Goal: Check status: Check status

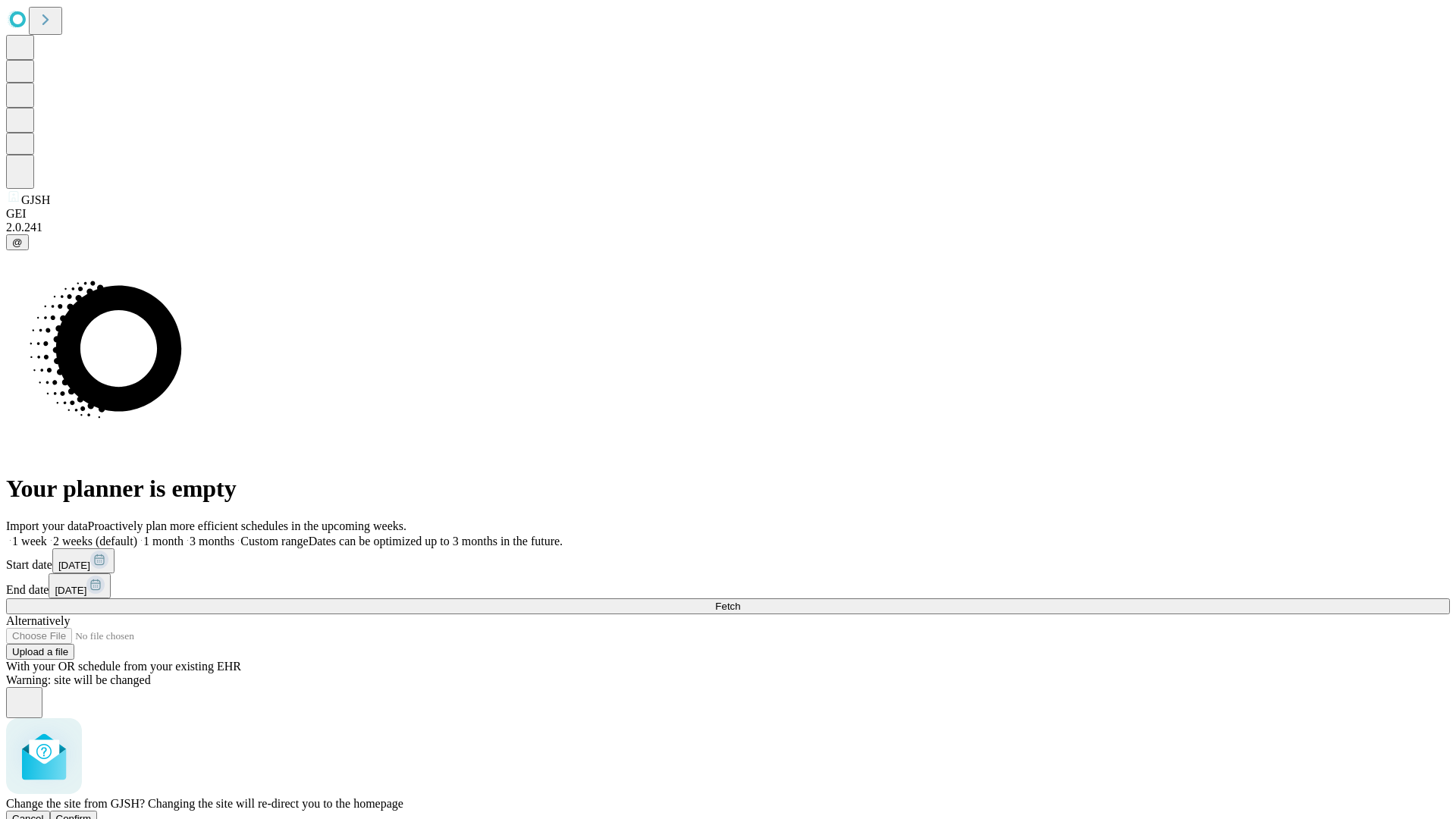
click at [92, 813] on span "Confirm" at bounding box center [74, 818] width 36 height 12
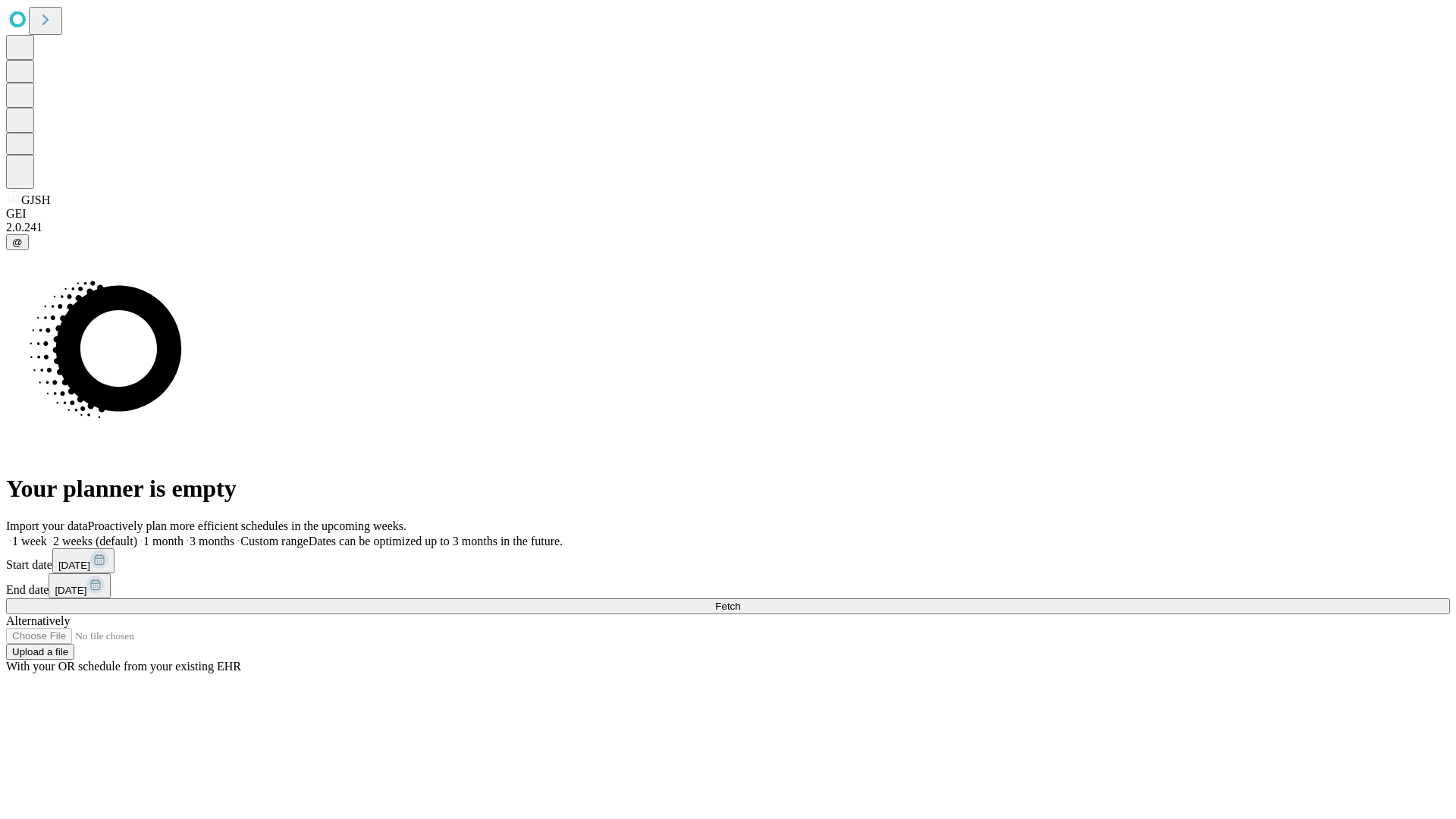
click at [137, 535] on label "2 weeks (default)" at bounding box center [92, 541] width 90 height 13
click at [740, 601] on span "Fetch" at bounding box center [728, 606] width 25 height 12
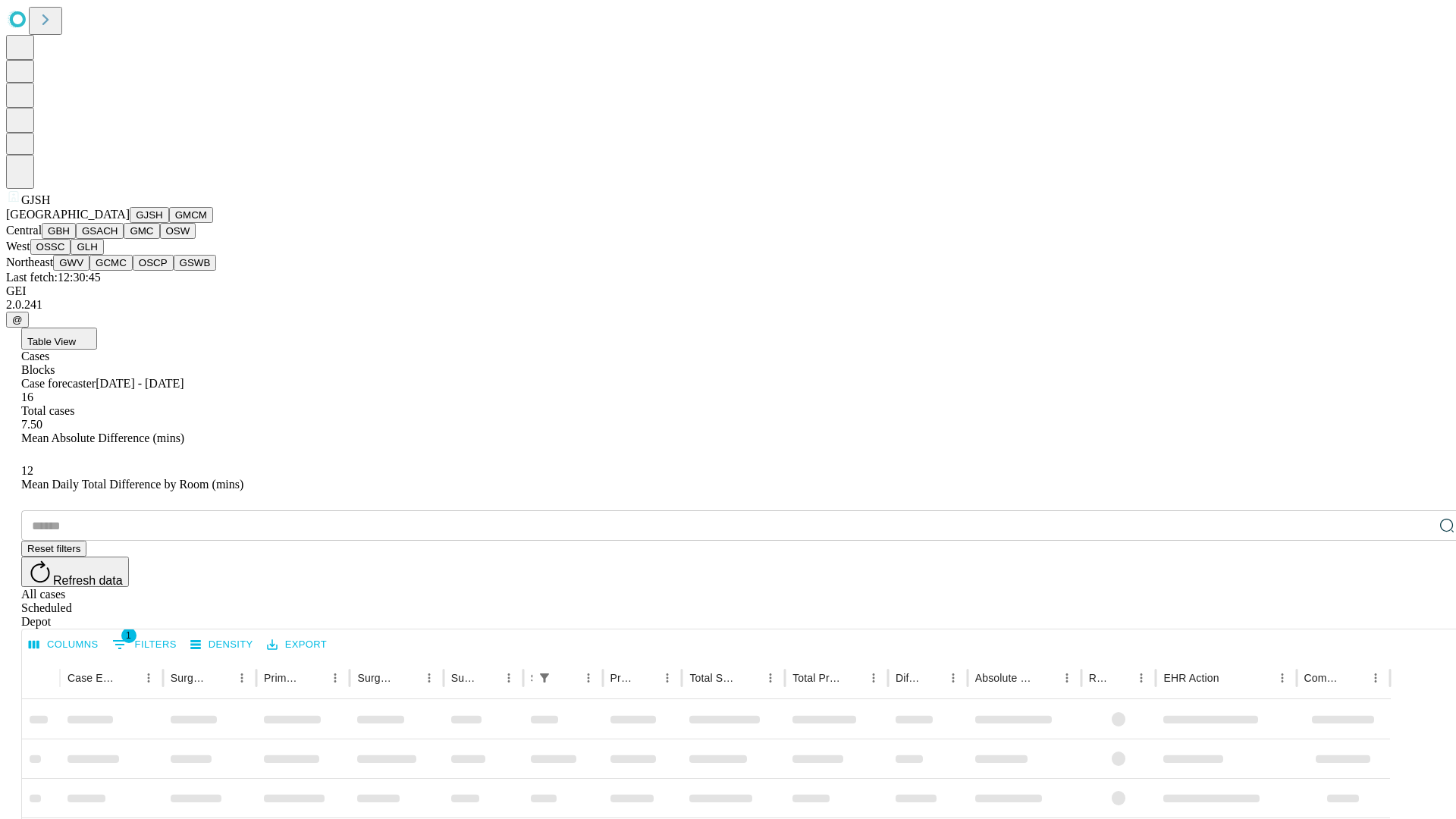
click at [169, 223] on button "GMCM" at bounding box center [190, 215] width 44 height 16
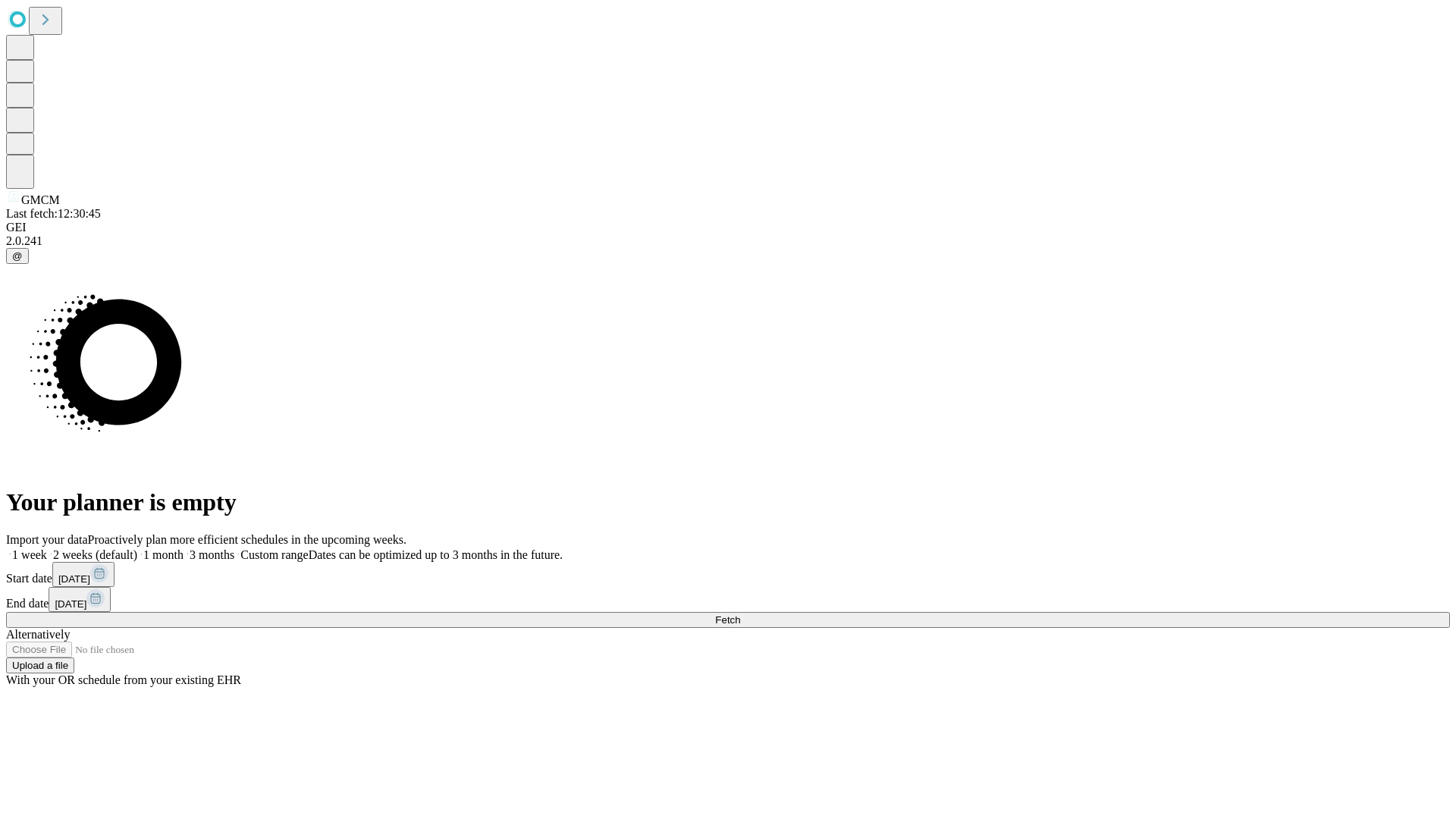
click at [137, 548] on label "2 weeks (default)" at bounding box center [92, 555] width 90 height 13
click at [740, 614] on span "Fetch" at bounding box center [728, 620] width 25 height 12
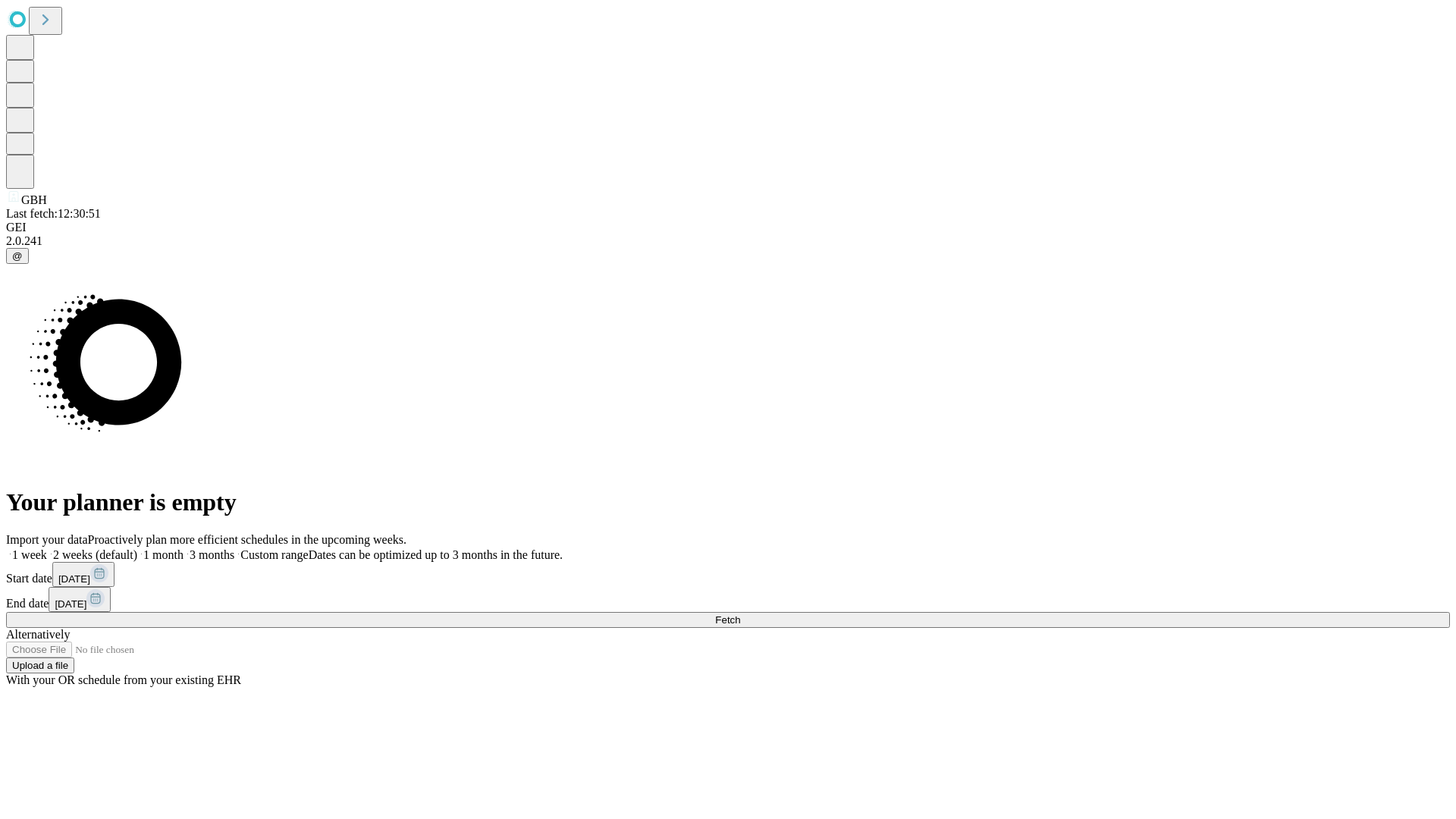
click at [137, 548] on label "2 weeks (default)" at bounding box center [92, 555] width 90 height 13
click at [740, 614] on span "Fetch" at bounding box center [728, 620] width 25 height 12
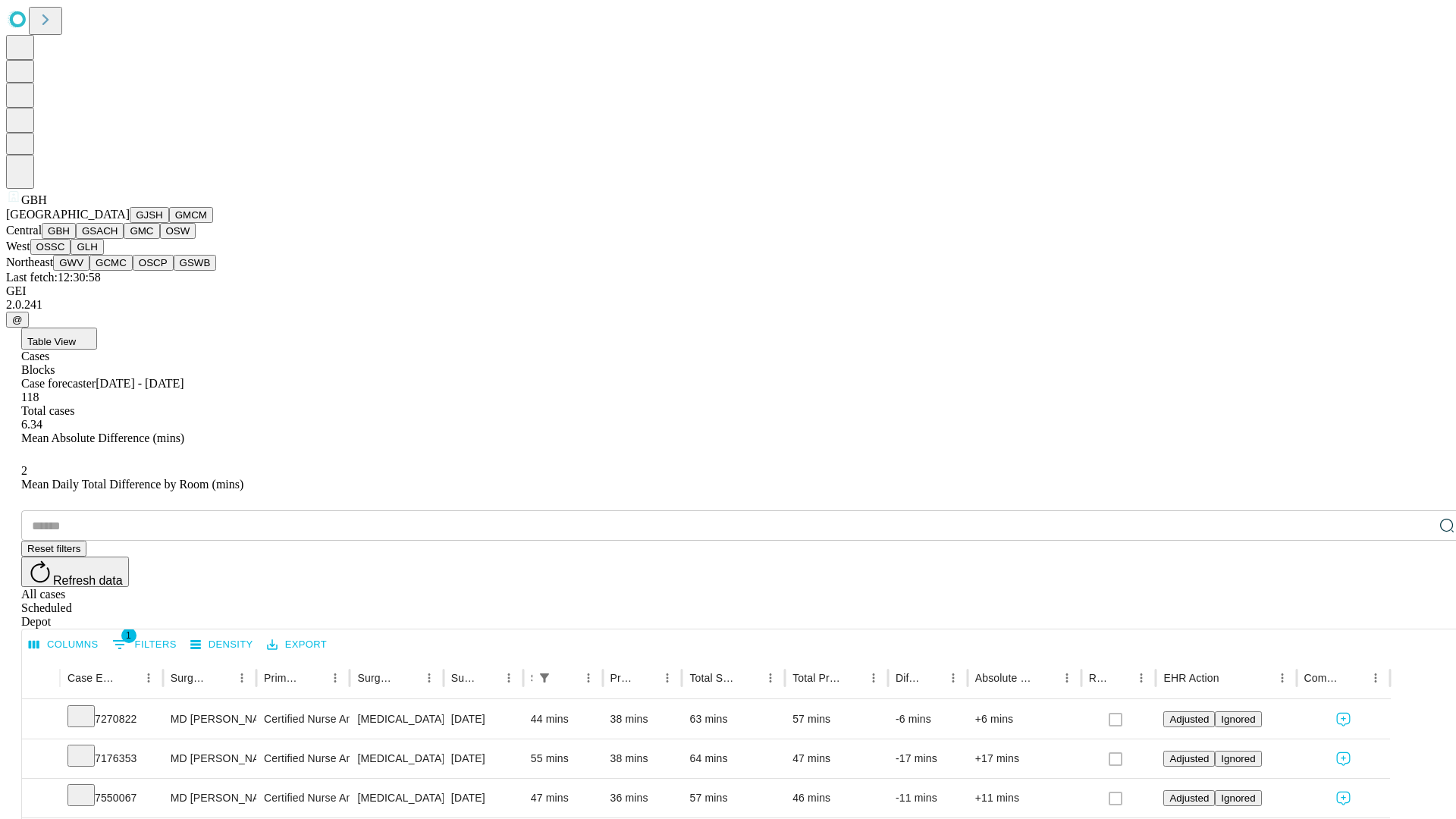
click at [117, 239] on button "GSACH" at bounding box center [99, 231] width 48 height 16
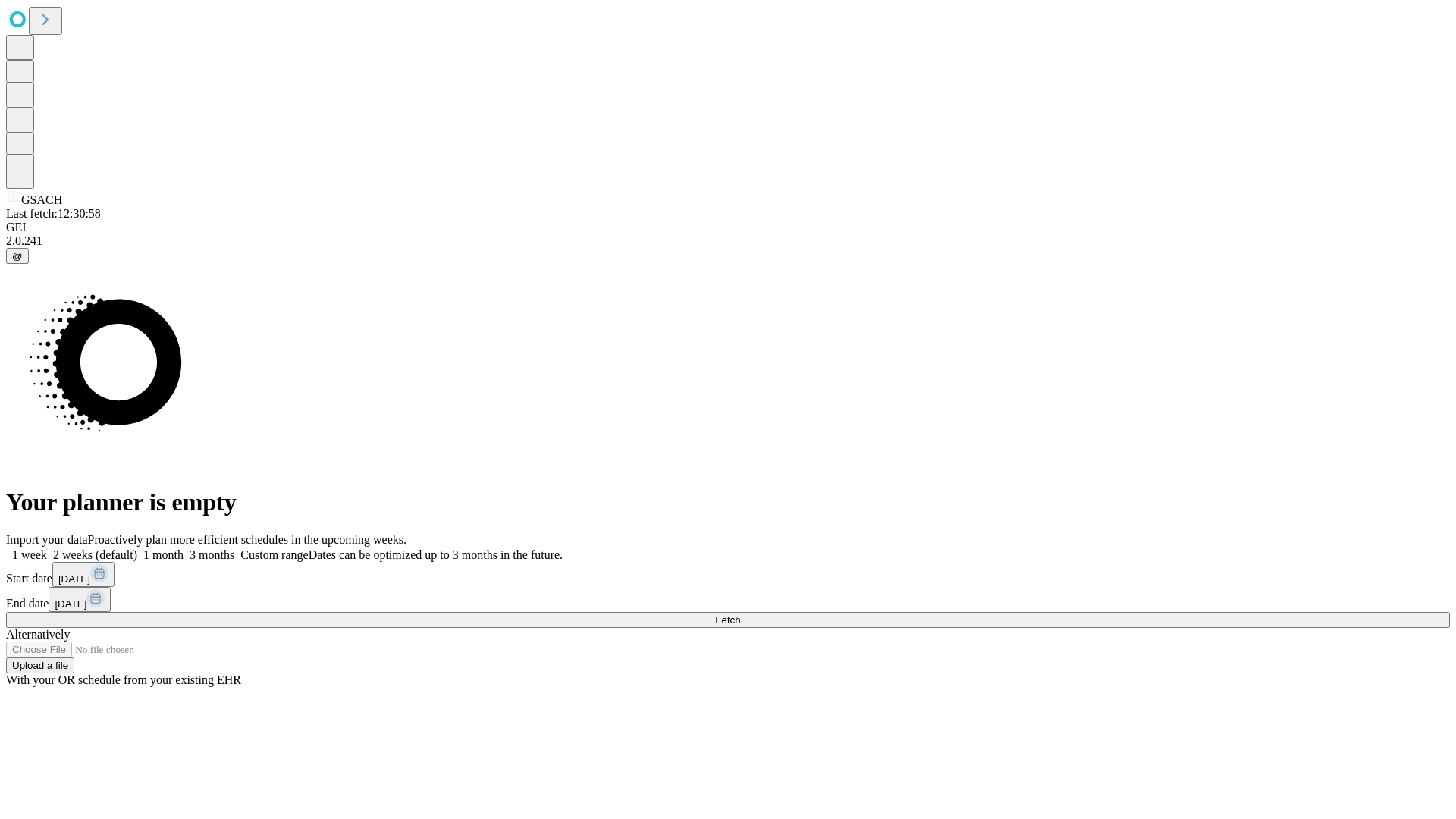
click at [137, 548] on label "2 weeks (default)" at bounding box center [92, 555] width 90 height 13
click at [740, 614] on span "Fetch" at bounding box center [728, 620] width 25 height 12
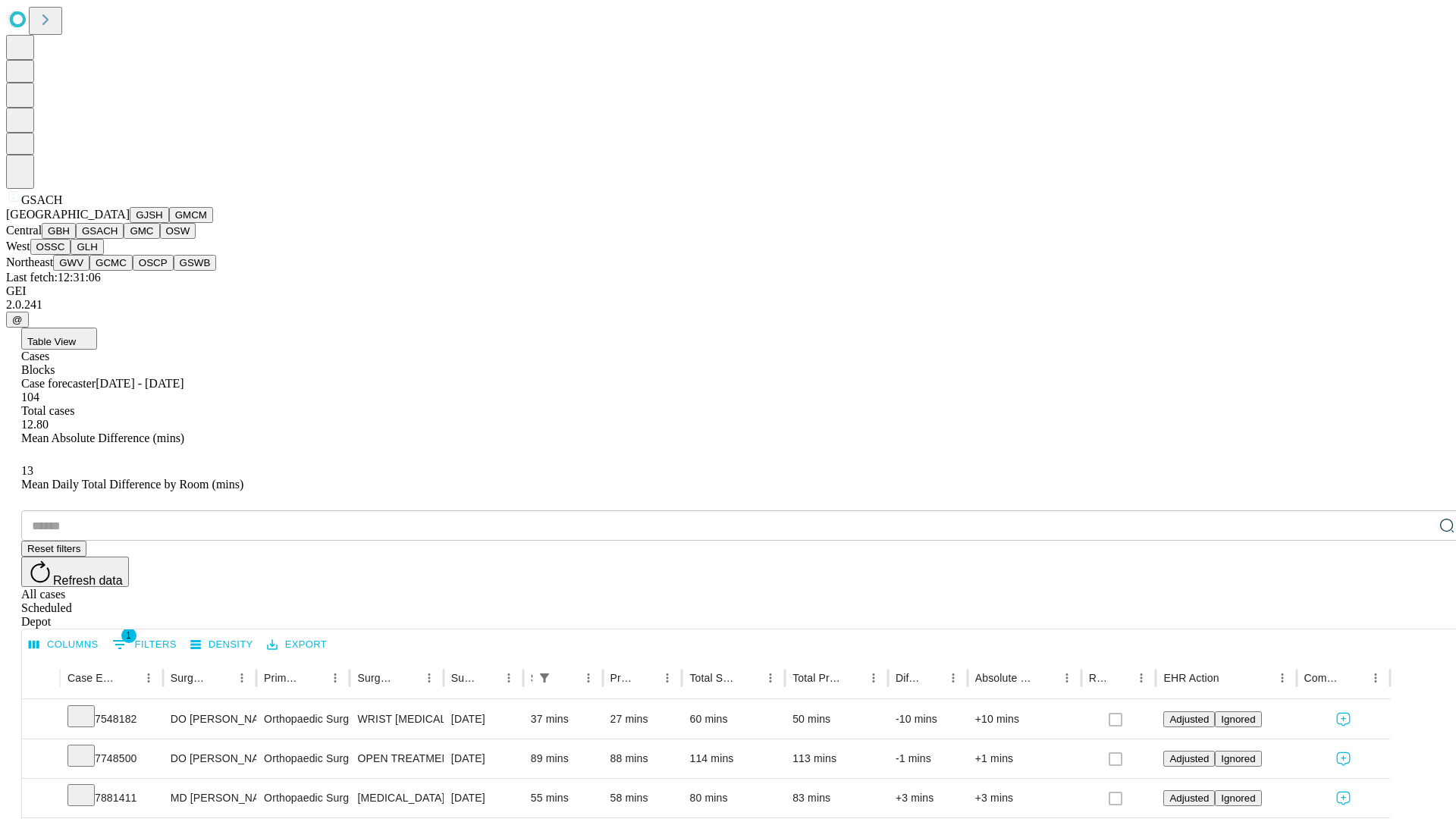
click at [124, 239] on button "GMC" at bounding box center [142, 231] width 36 height 16
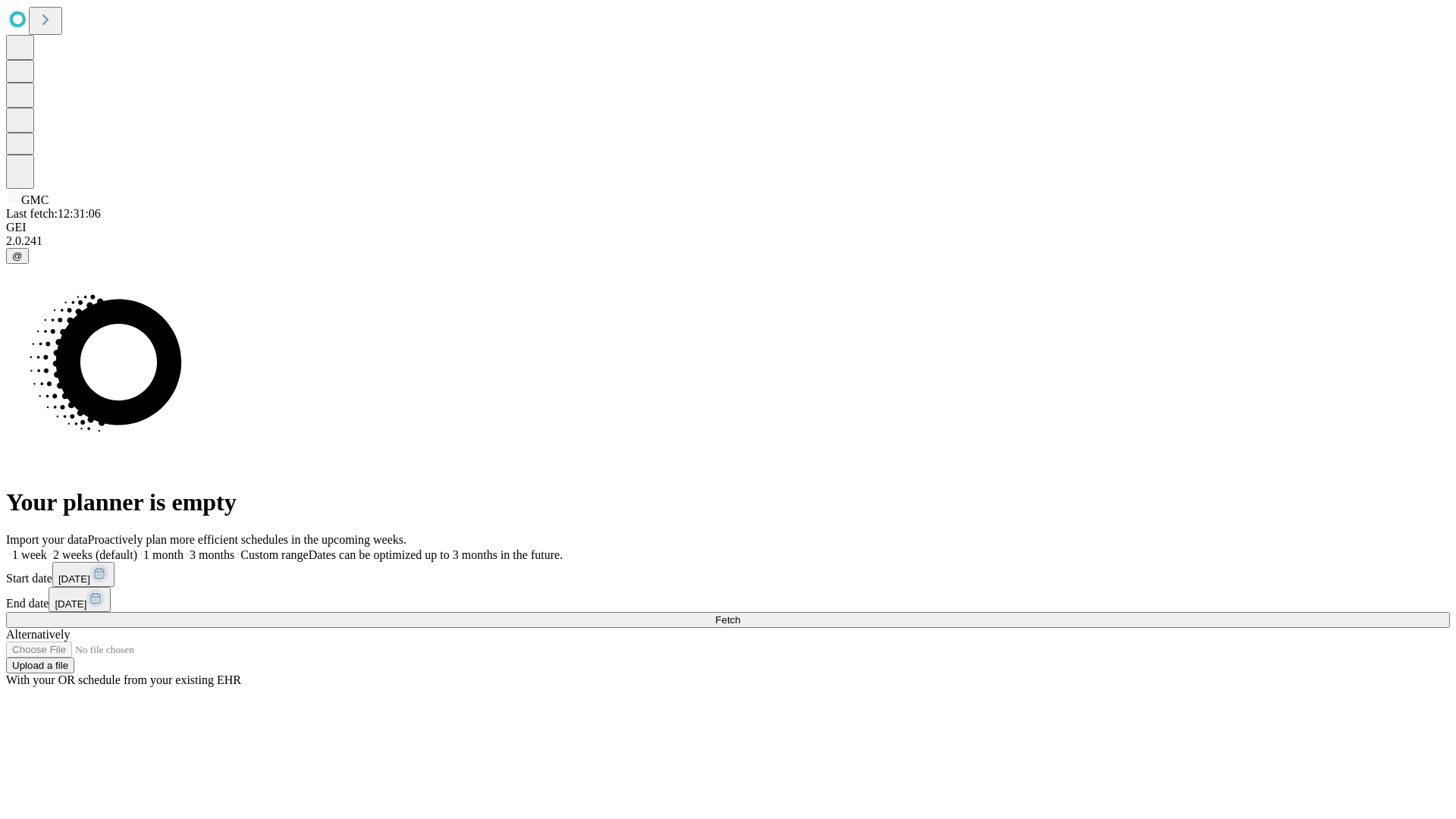
click at [137, 548] on label "2 weeks (default)" at bounding box center [92, 555] width 90 height 13
click at [740, 614] on span "Fetch" at bounding box center [728, 620] width 25 height 12
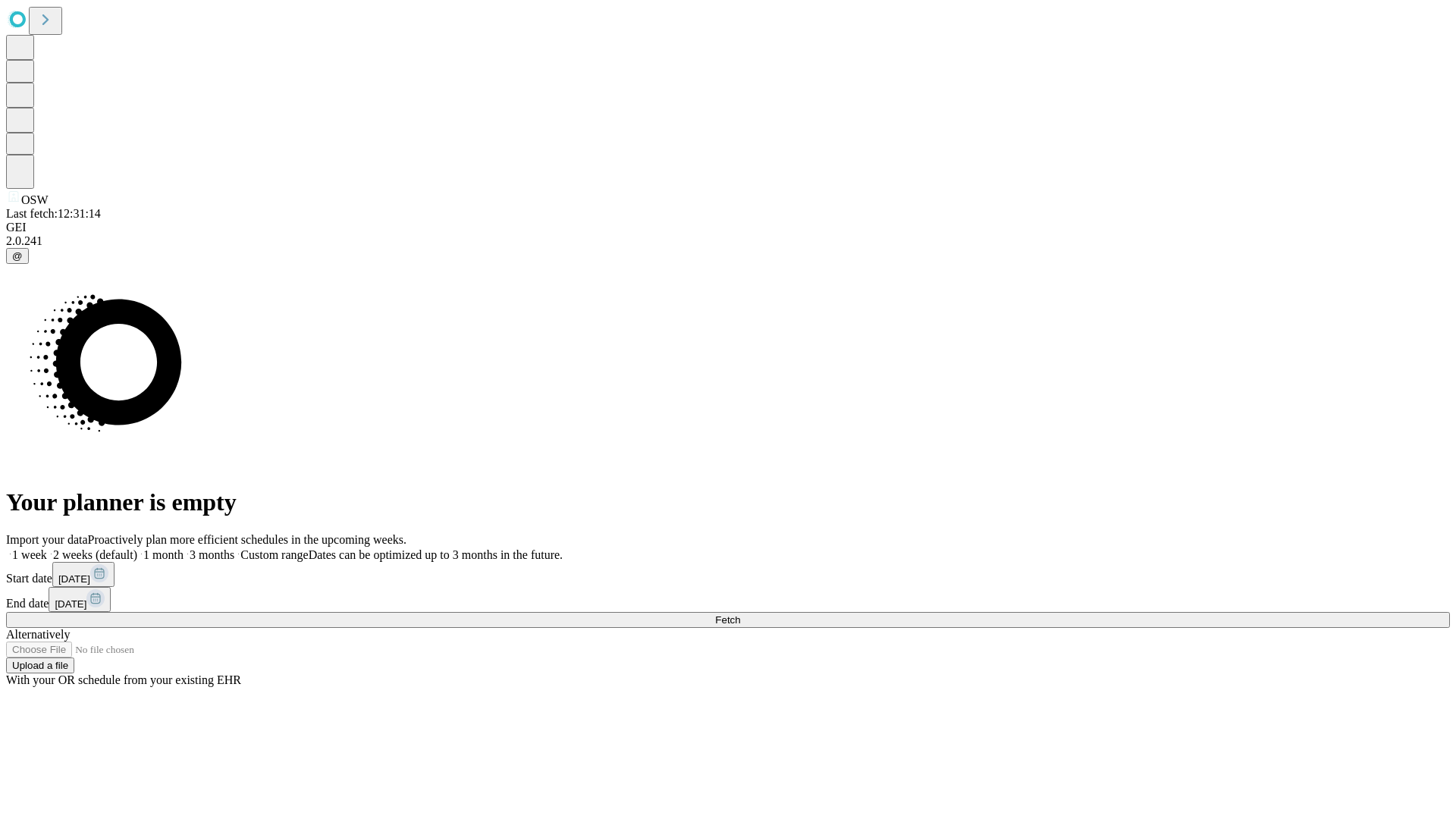
click at [137, 548] on label "2 weeks (default)" at bounding box center [92, 555] width 90 height 13
click at [740, 614] on span "Fetch" at bounding box center [728, 620] width 25 height 12
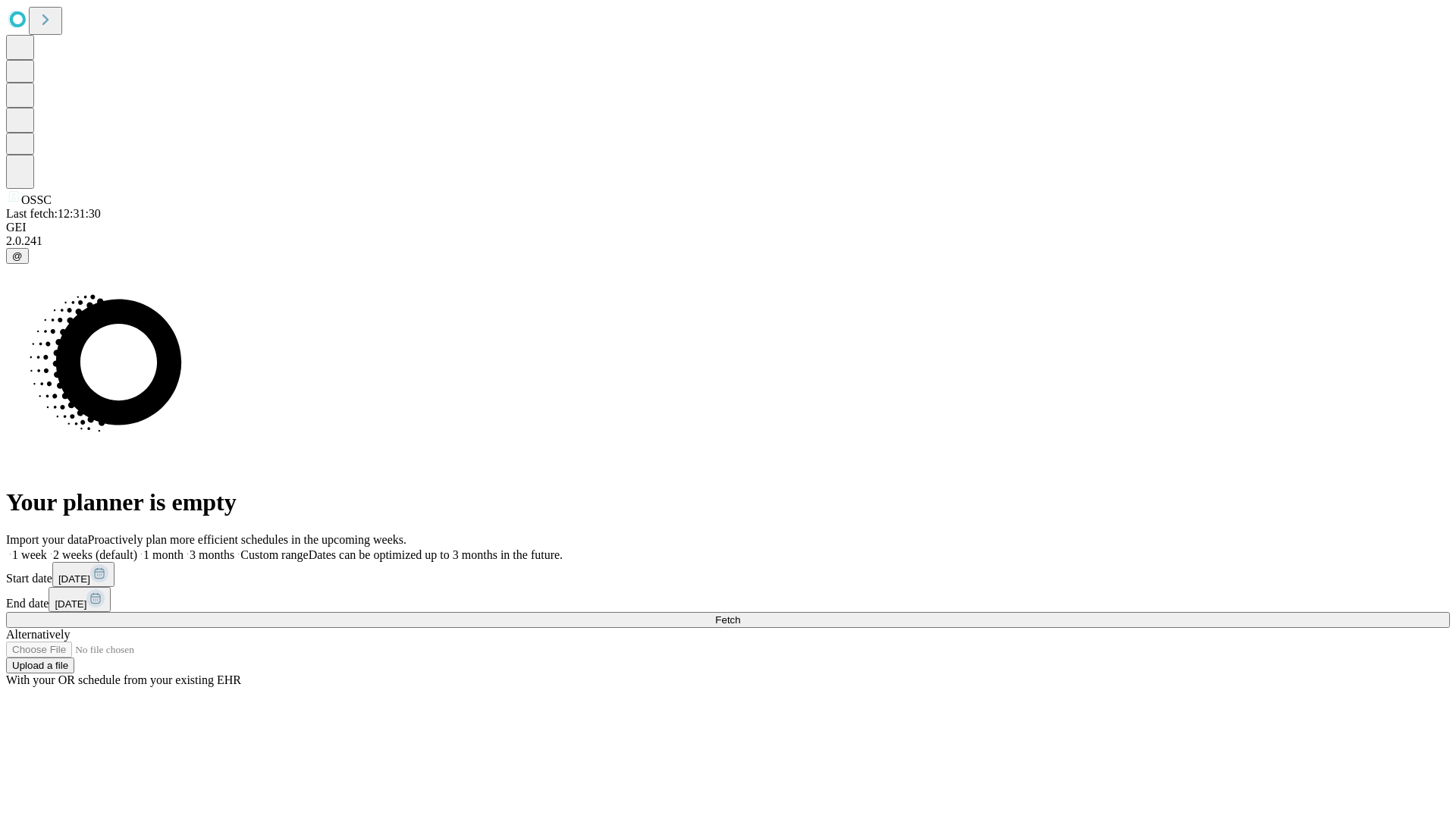
click at [137, 548] on label "2 weeks (default)" at bounding box center [92, 555] width 90 height 13
click at [740, 614] on span "Fetch" at bounding box center [728, 620] width 25 height 12
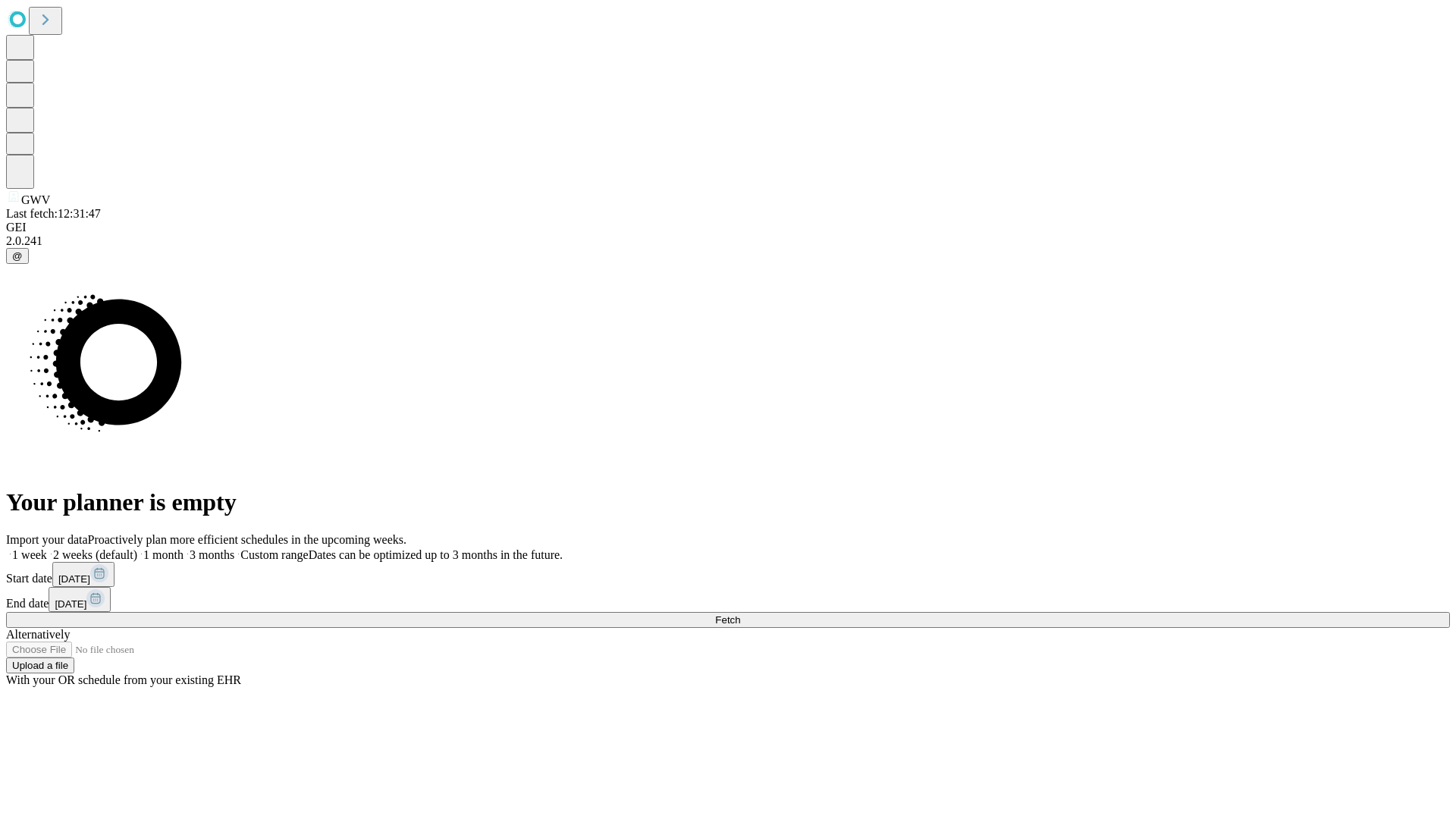
click at [137, 548] on label "2 weeks (default)" at bounding box center [92, 555] width 90 height 13
click at [740, 614] on span "Fetch" at bounding box center [728, 620] width 25 height 12
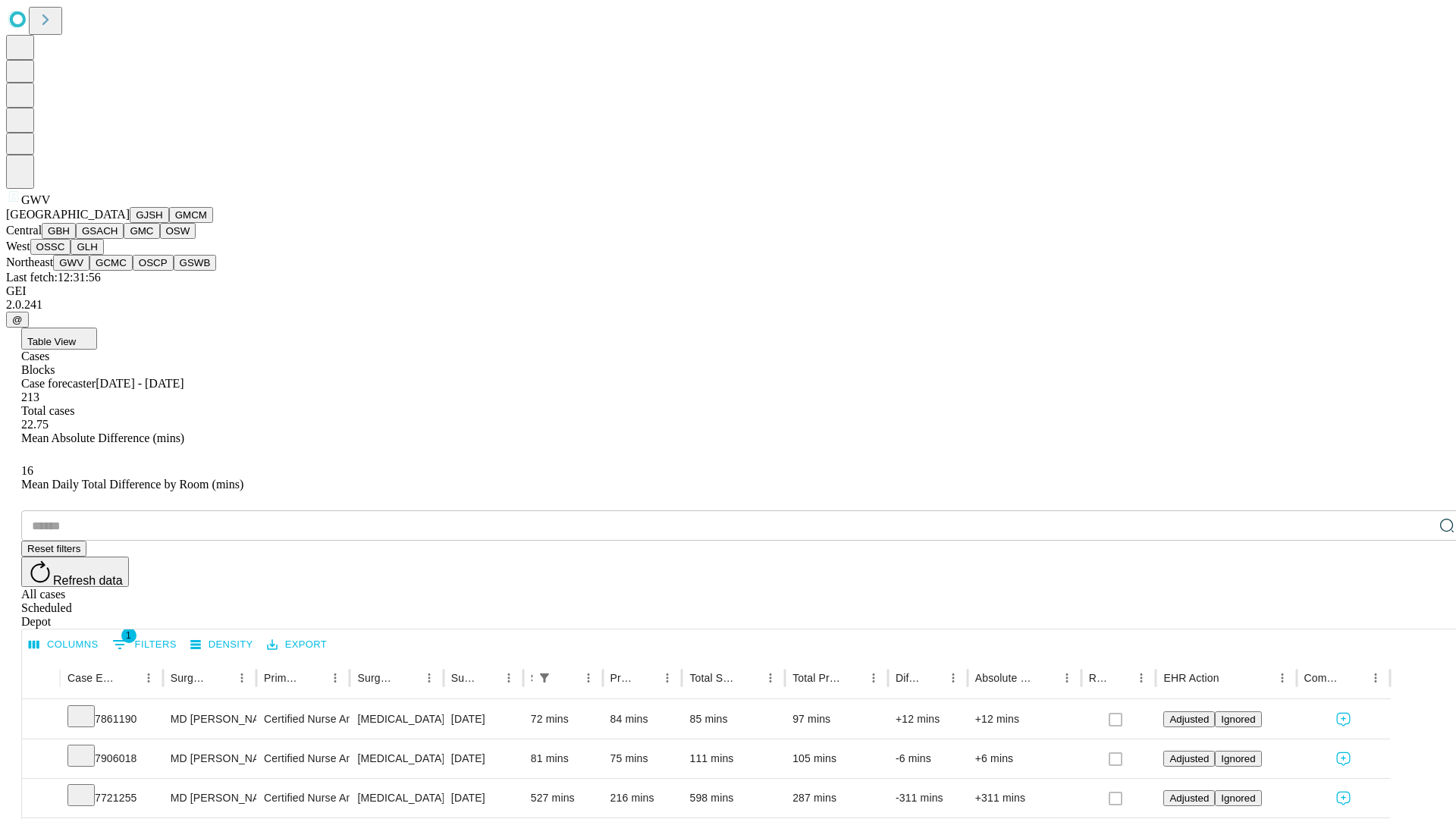
click at [117, 271] on button "GCMC" at bounding box center [111, 262] width 43 height 16
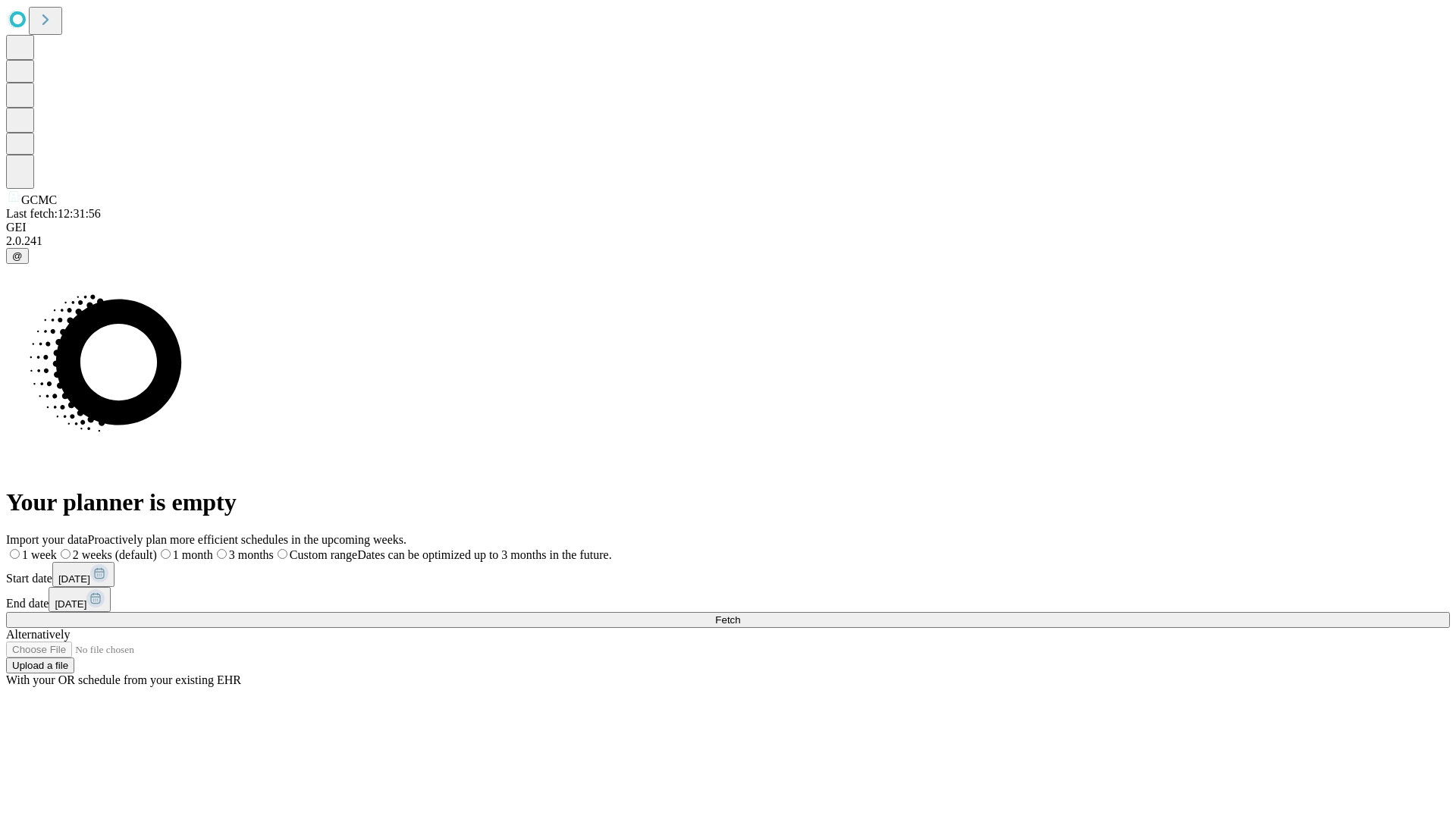
click at [157, 548] on label "2 weeks (default)" at bounding box center [106, 555] width 100 height 13
click at [740, 614] on span "Fetch" at bounding box center [728, 620] width 25 height 12
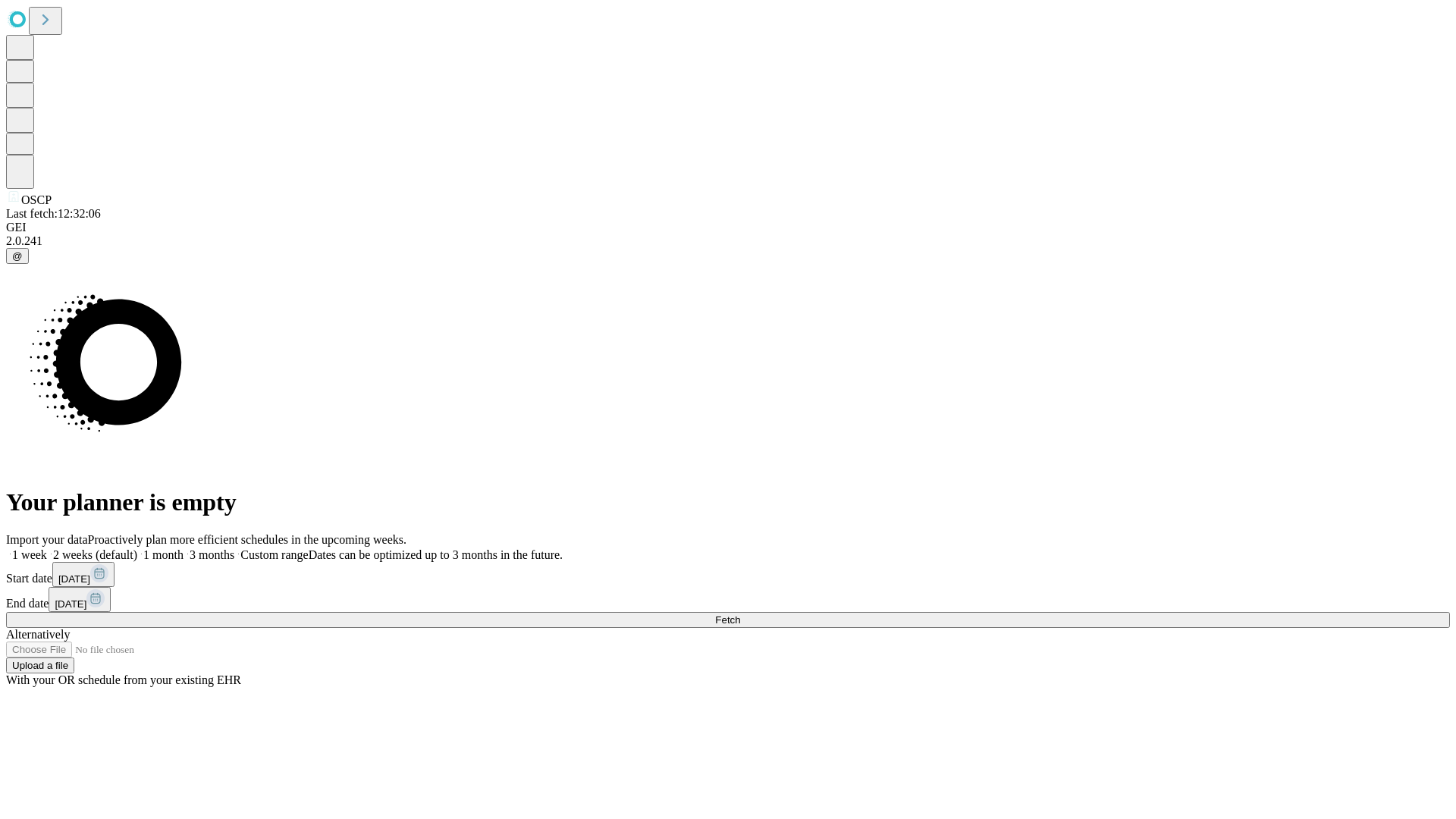
click at [137, 548] on label "2 weeks (default)" at bounding box center [92, 555] width 90 height 13
click at [740, 614] on span "Fetch" at bounding box center [728, 620] width 25 height 12
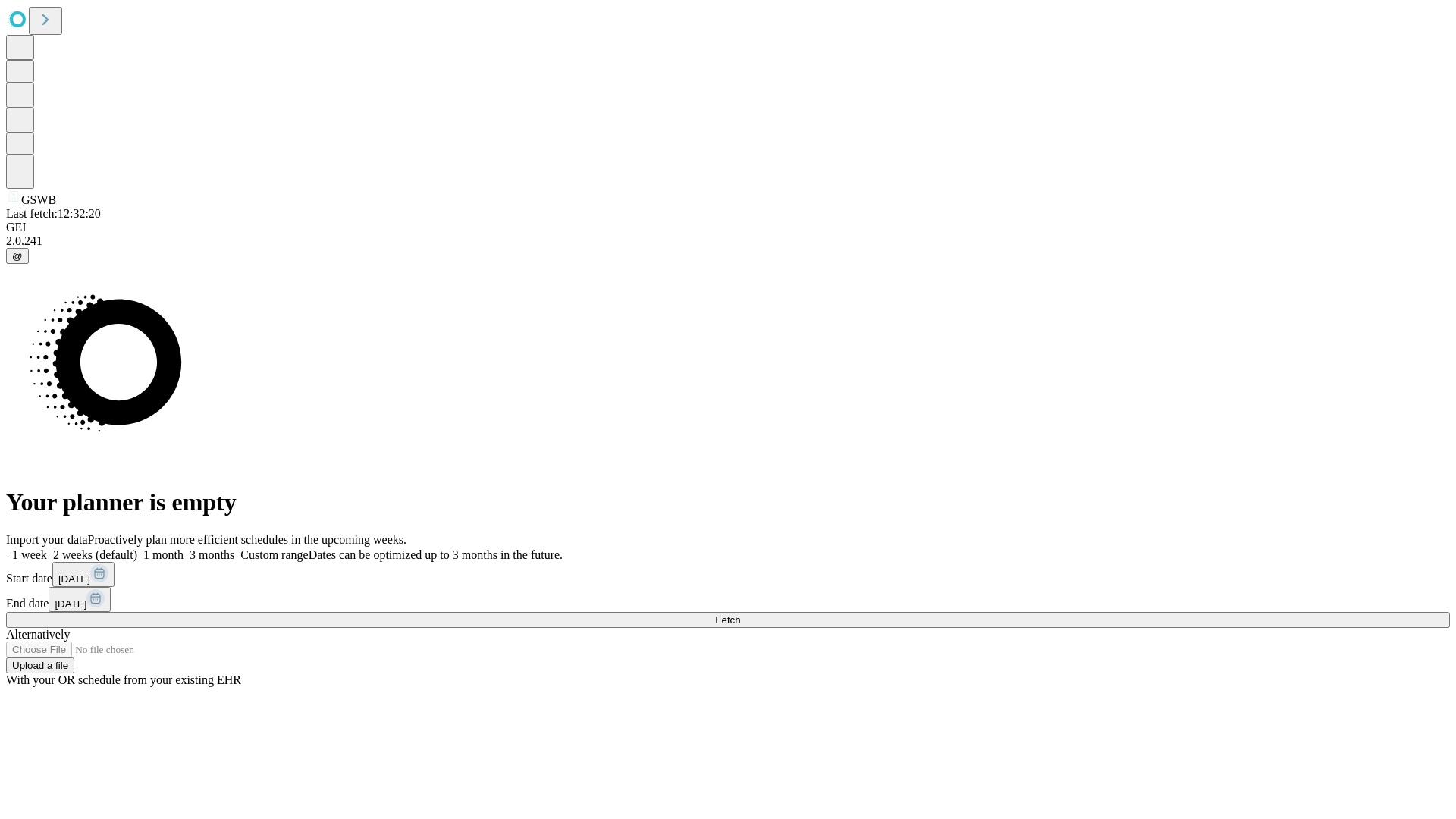
click at [137, 548] on label "2 weeks (default)" at bounding box center [92, 555] width 90 height 13
click at [740, 614] on span "Fetch" at bounding box center [728, 620] width 25 height 12
